Goal: Task Accomplishment & Management: Manage account settings

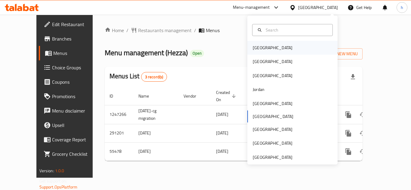
click at [279, 47] on div "Bahrain" at bounding box center [292, 48] width 90 height 14
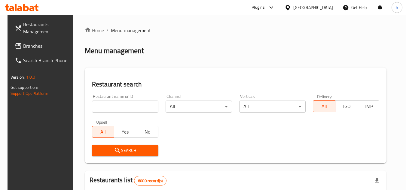
click at [38, 48] on span "Branches" at bounding box center [46, 45] width 47 height 7
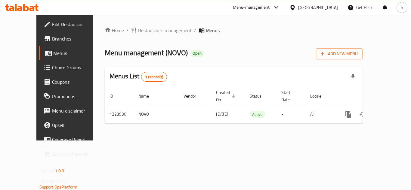
click at [324, 7] on div "[GEOGRAPHIC_DATA]" at bounding box center [318, 7] width 40 height 7
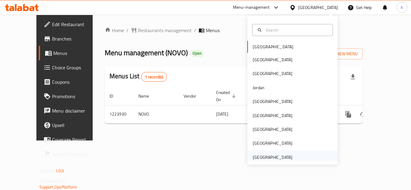
click at [277, 160] on div "[GEOGRAPHIC_DATA]" at bounding box center [272, 157] width 40 height 7
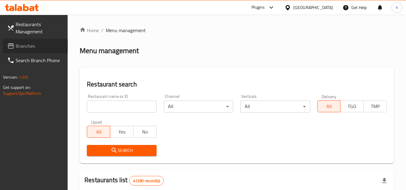
click at [29, 44] on span "Branches" at bounding box center [39, 45] width 47 height 7
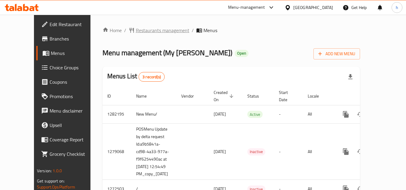
click at [157, 30] on span "Restaurants management" at bounding box center [162, 30] width 53 height 7
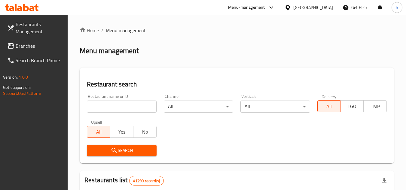
click at [31, 43] on span "Branches" at bounding box center [39, 45] width 47 height 7
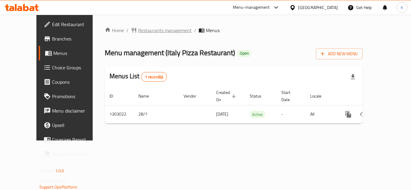
click at [148, 28] on span "Restaurants management" at bounding box center [164, 30] width 53 height 7
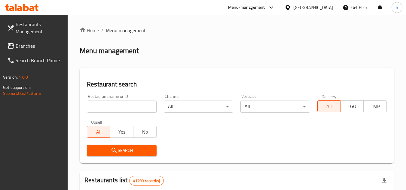
click at [36, 48] on span "Branches" at bounding box center [39, 45] width 47 height 7
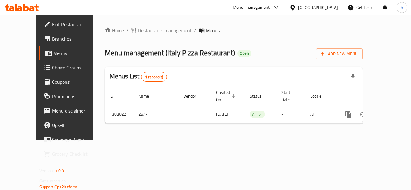
click at [52, 67] on span "Choice Groups" at bounding box center [76, 67] width 48 height 7
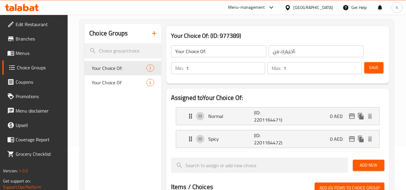
scroll to position [30, 0]
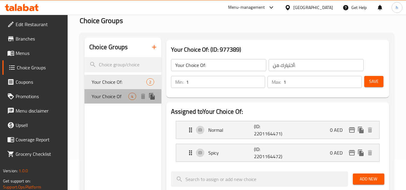
click at [120, 95] on span "Your Choice Of" at bounding box center [110, 96] width 37 height 7
type input "Your Choice Of"
type input "أختيارك من"
type input "2"
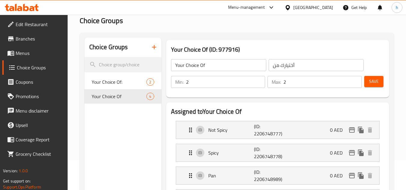
scroll to position [60, 0]
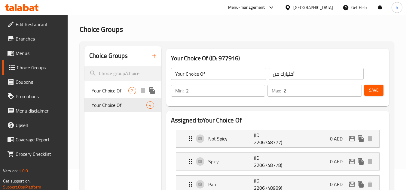
scroll to position [0, 0]
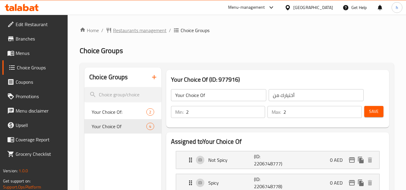
click at [150, 27] on span "Restaurants management" at bounding box center [139, 30] width 53 height 7
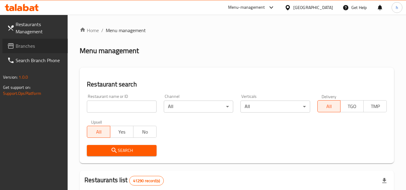
click at [46, 44] on span "Branches" at bounding box center [39, 45] width 47 height 7
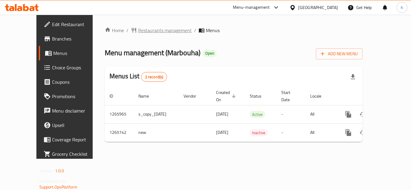
click at [147, 32] on span "Restaurants management" at bounding box center [164, 30] width 53 height 7
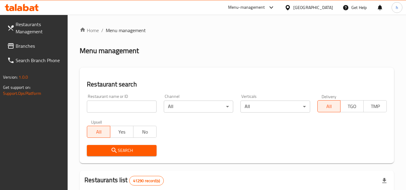
click at [42, 44] on span "Branches" at bounding box center [39, 45] width 47 height 7
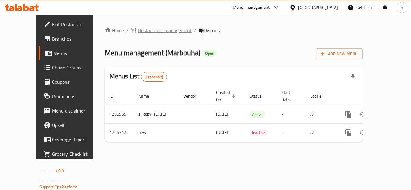
click at [138, 32] on span "Restaurants management" at bounding box center [164, 30] width 53 height 7
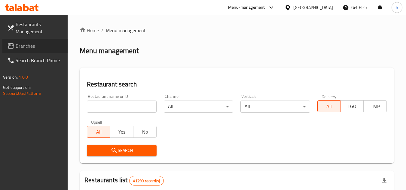
click at [43, 49] on span "Branches" at bounding box center [39, 45] width 47 height 7
